Goal: Navigation & Orientation: Find specific page/section

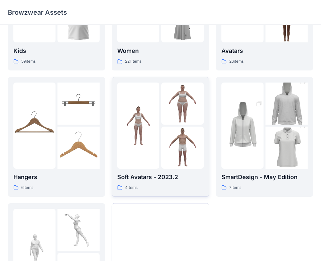
scroll to position [162, 0]
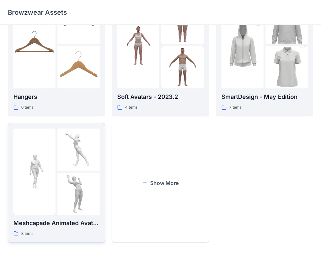
click at [62, 185] on img at bounding box center [79, 194] width 42 height 42
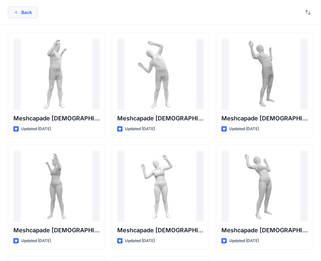
click at [22, 16] on button "Back" at bounding box center [23, 13] width 30 height 12
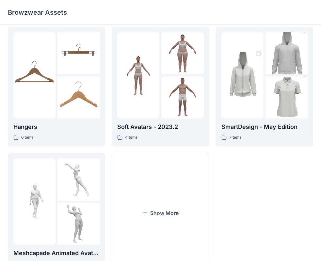
scroll to position [162, 0]
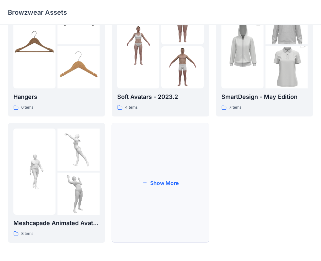
click at [154, 144] on button "Show More" at bounding box center [160, 183] width 97 height 120
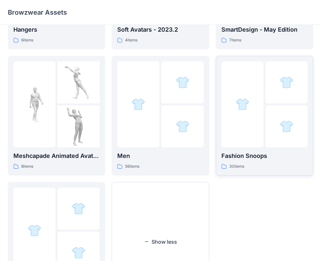
scroll to position [289, 0]
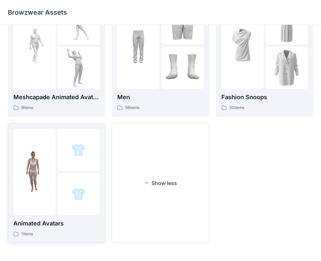
click at [41, 185] on img at bounding box center [34, 172] width 42 height 42
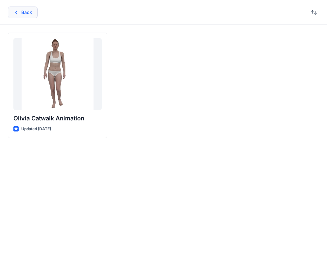
click at [17, 14] on icon "button" at bounding box center [15, 12] width 5 height 5
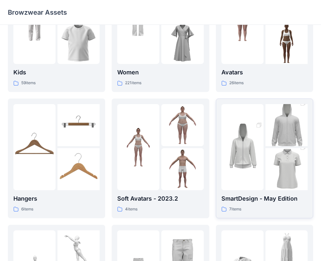
scroll to position [27, 0]
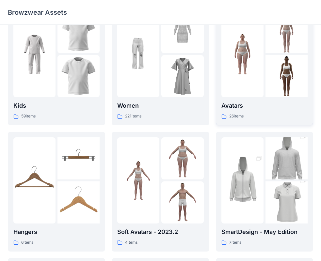
click at [234, 111] on div "Avatars 26 items" at bounding box center [265, 110] width 86 height 19
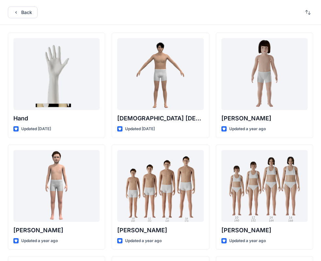
drag, startPoint x: 25, startPoint y: 25, endPoint x: 23, endPoint y: 17, distance: 9.0
click at [23, 17] on button "Back" at bounding box center [23, 13] width 30 height 12
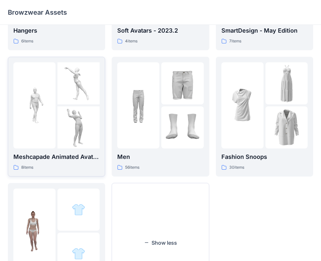
scroll to position [131, 0]
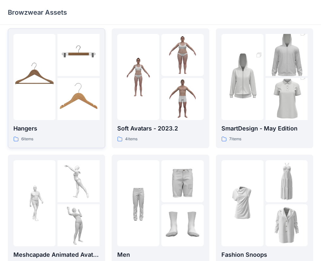
click at [45, 98] on img at bounding box center [34, 77] width 42 height 42
